Goal: Task Accomplishment & Management: Manage account settings

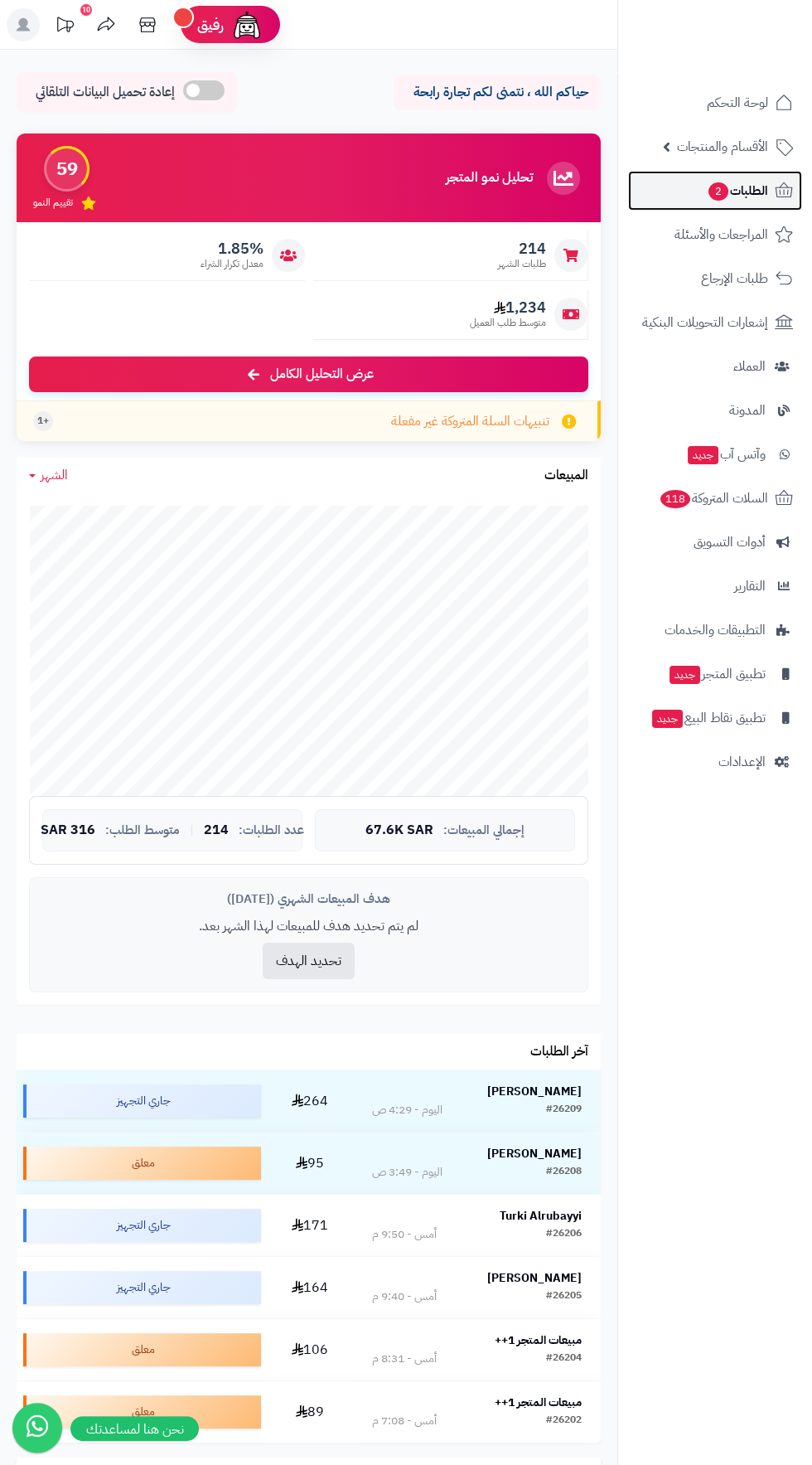
click at [759, 197] on span "الطلبات 2" at bounding box center [737, 191] width 62 height 23
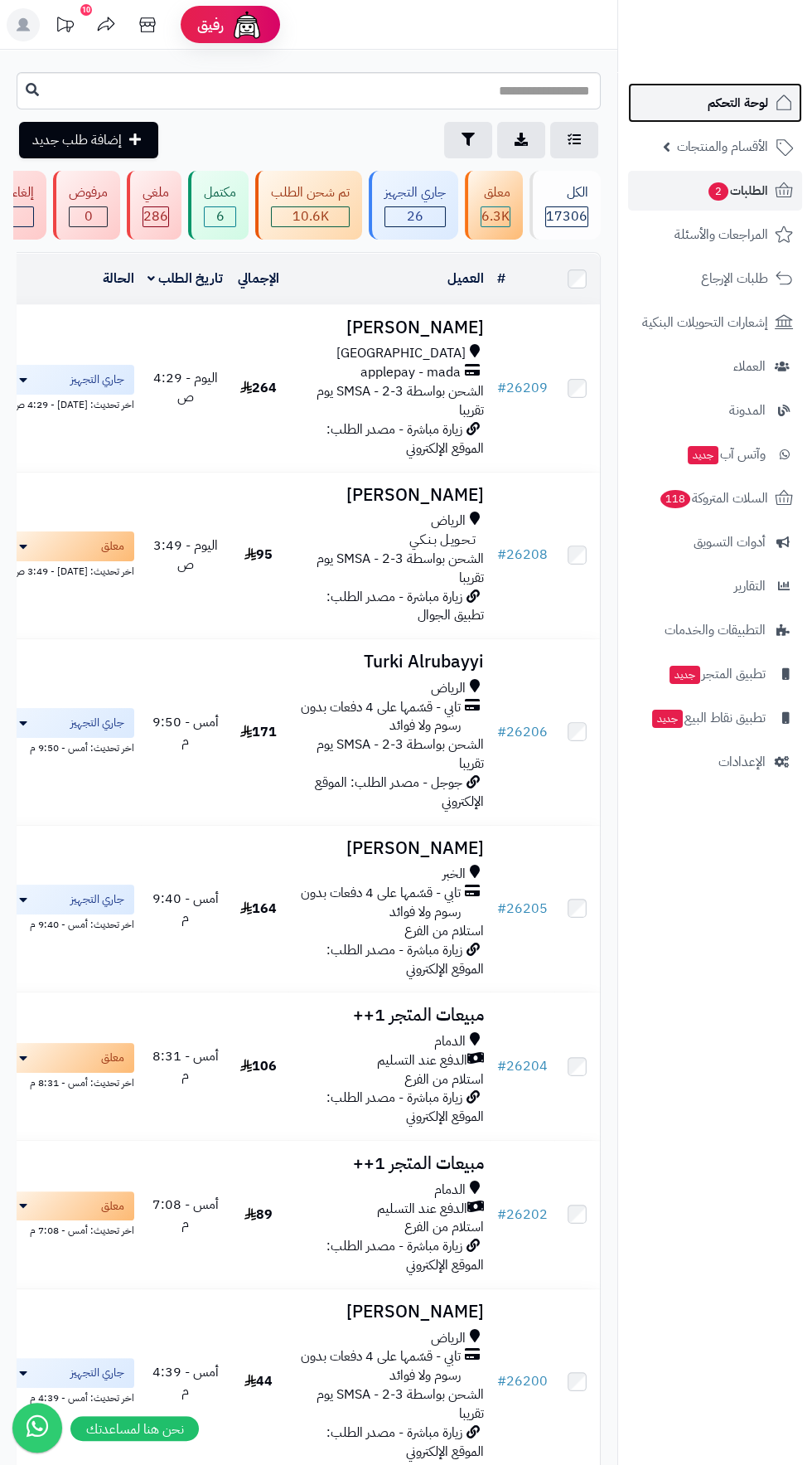
click at [707, 100] on link "لوحة التحكم" at bounding box center [715, 102] width 175 height 40
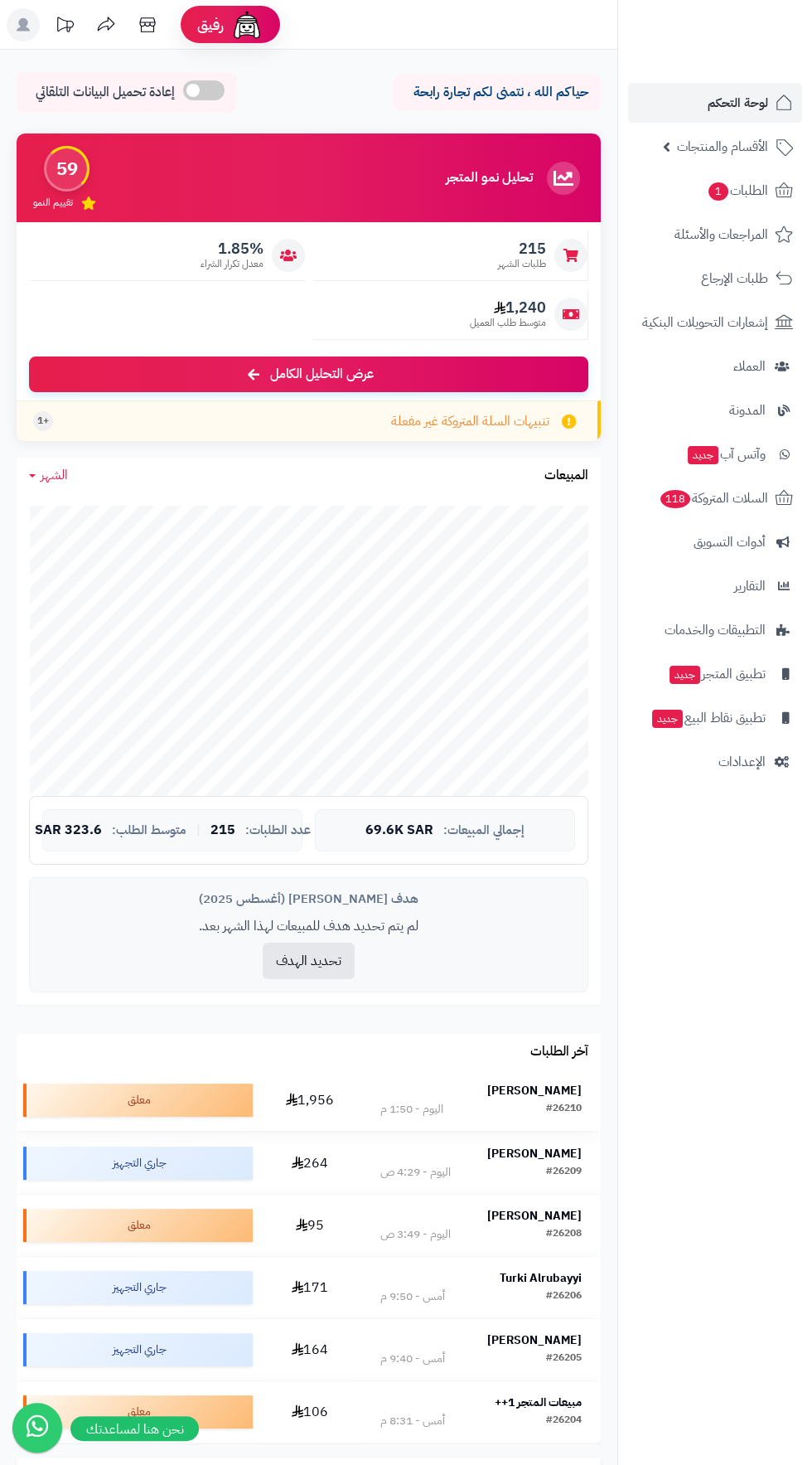
click at [571, 1094] on strong "عماد حايك" at bounding box center [535, 1090] width 95 height 17
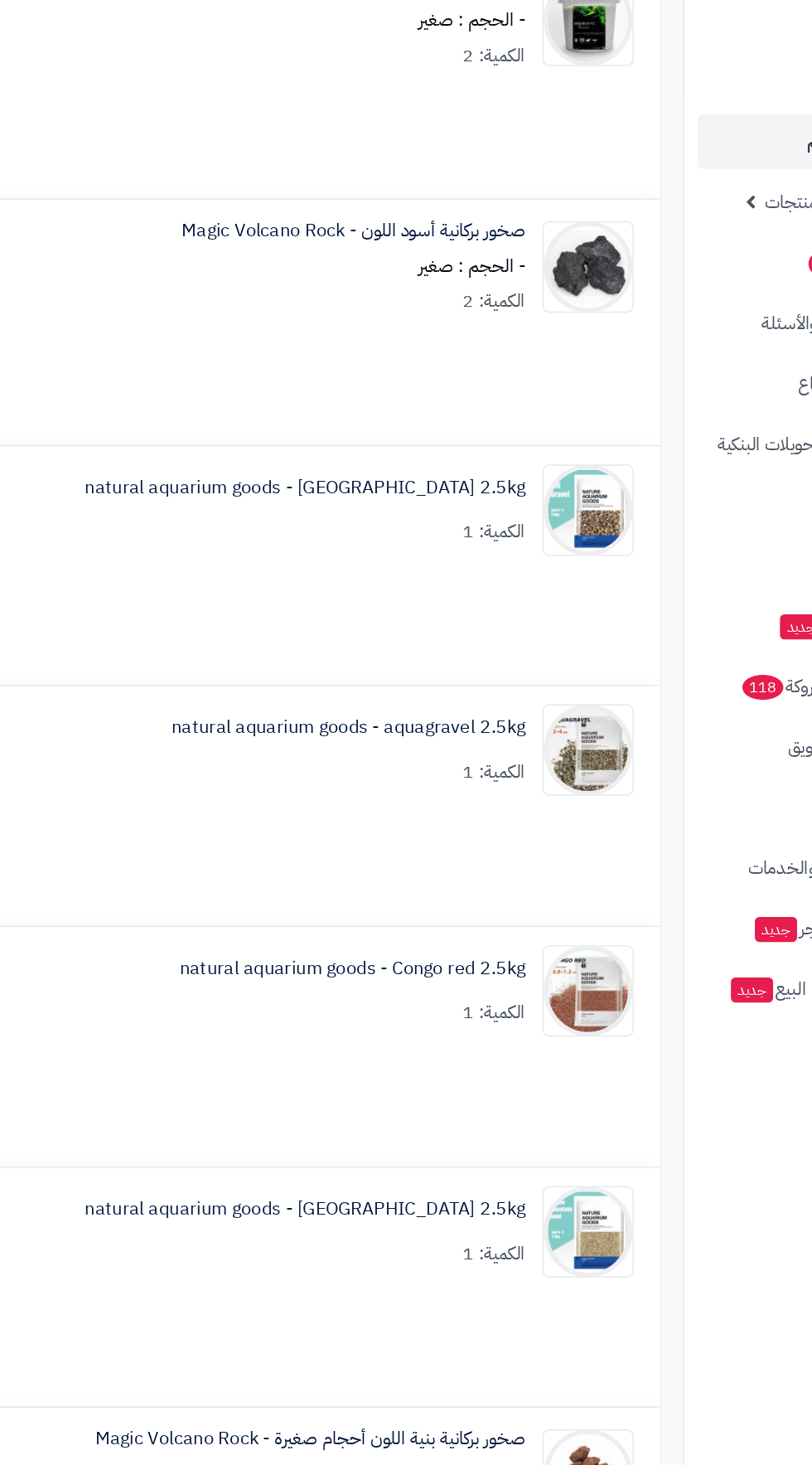
scroll to position [2351, 0]
